Goal: Task Accomplishment & Management: Manage account settings

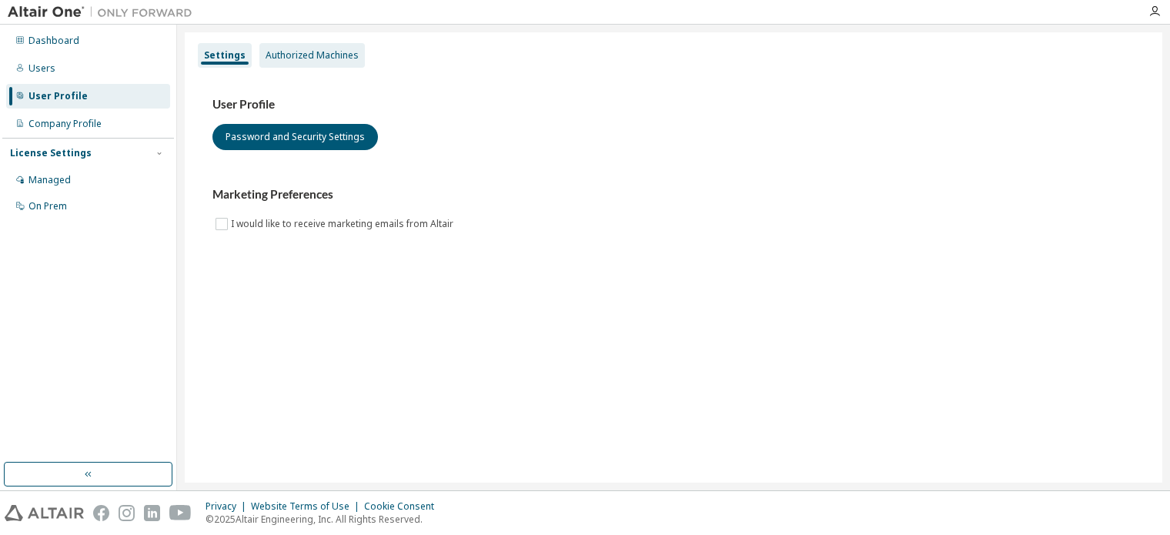
click at [286, 59] on div "Authorized Machines" at bounding box center [312, 55] width 93 height 12
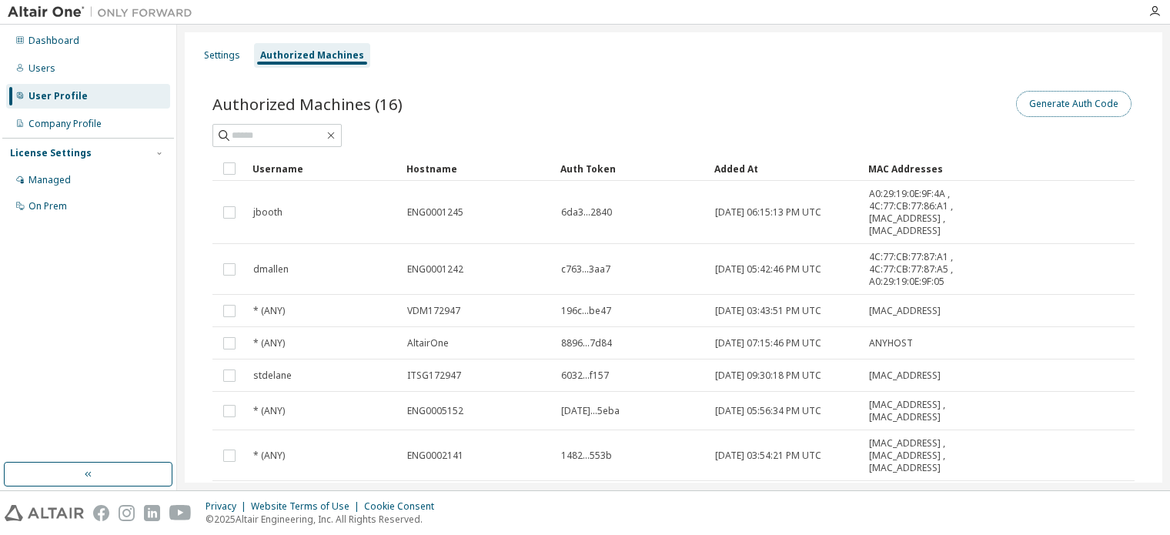
click at [1074, 106] on button "Generate Auth Code" at bounding box center [1073, 104] width 115 height 26
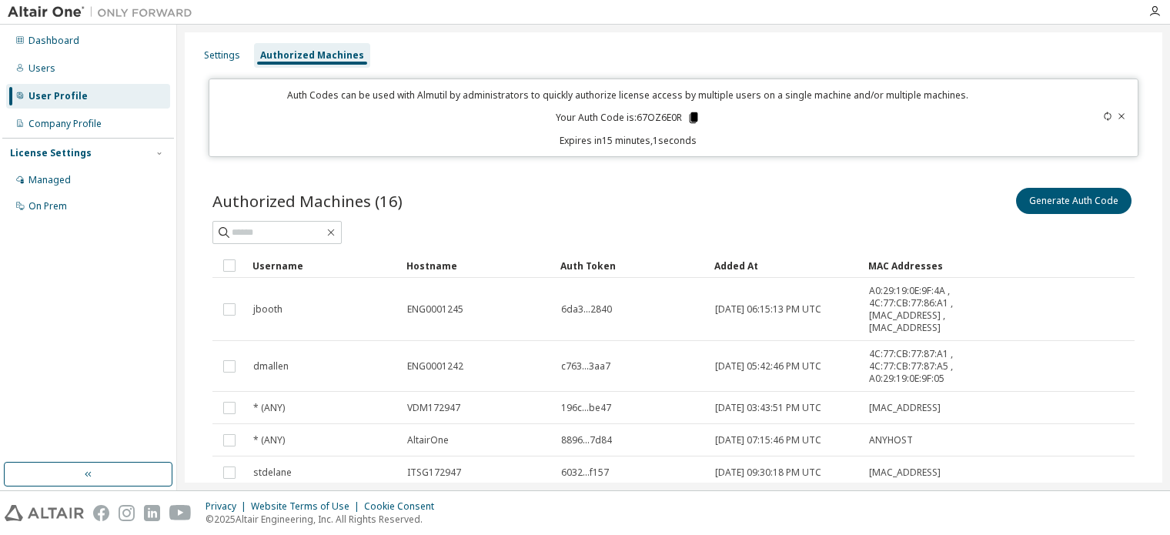
click at [689, 116] on icon at bounding box center [693, 117] width 8 height 11
